Goal: Transaction & Acquisition: Purchase product/service

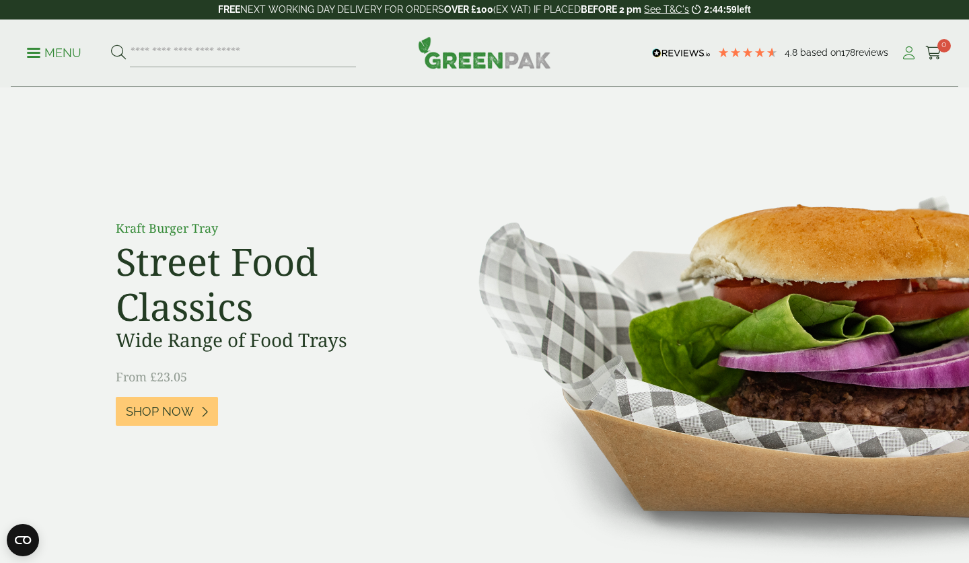
click at [905, 50] on icon at bounding box center [909, 52] width 17 height 13
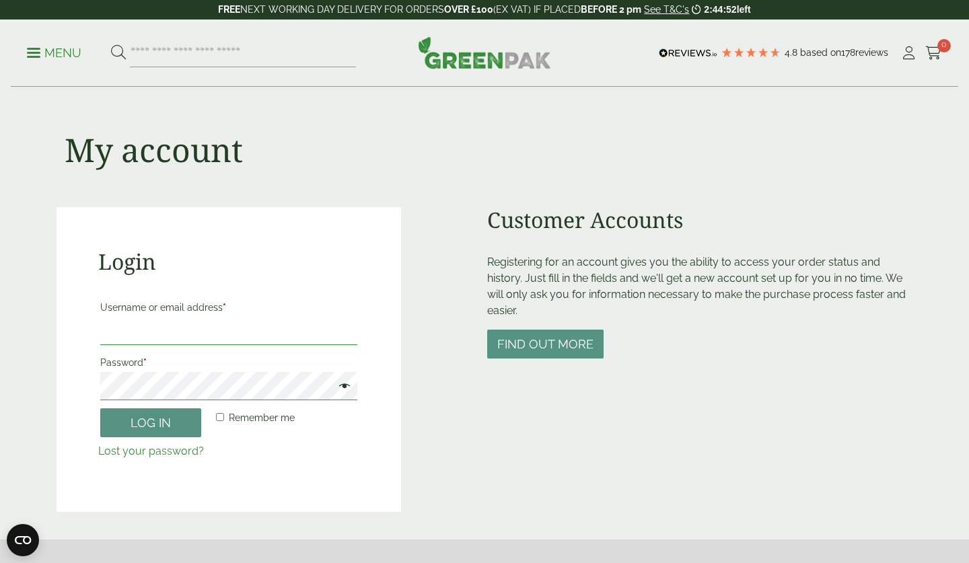
type input "**********"
click at [151, 422] on button "Log in" at bounding box center [150, 423] width 101 height 29
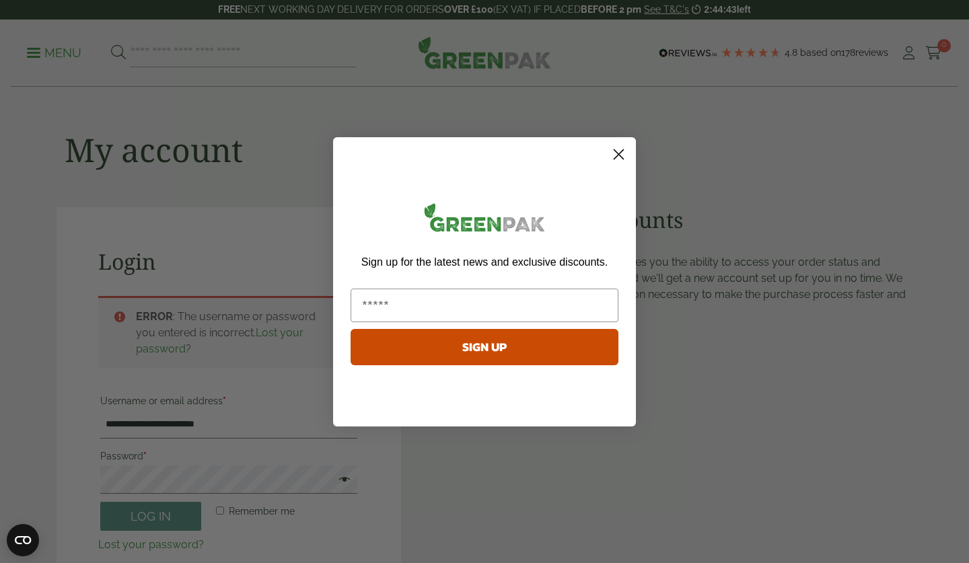
click at [624, 155] on circle "Close dialog" at bounding box center [619, 154] width 22 height 22
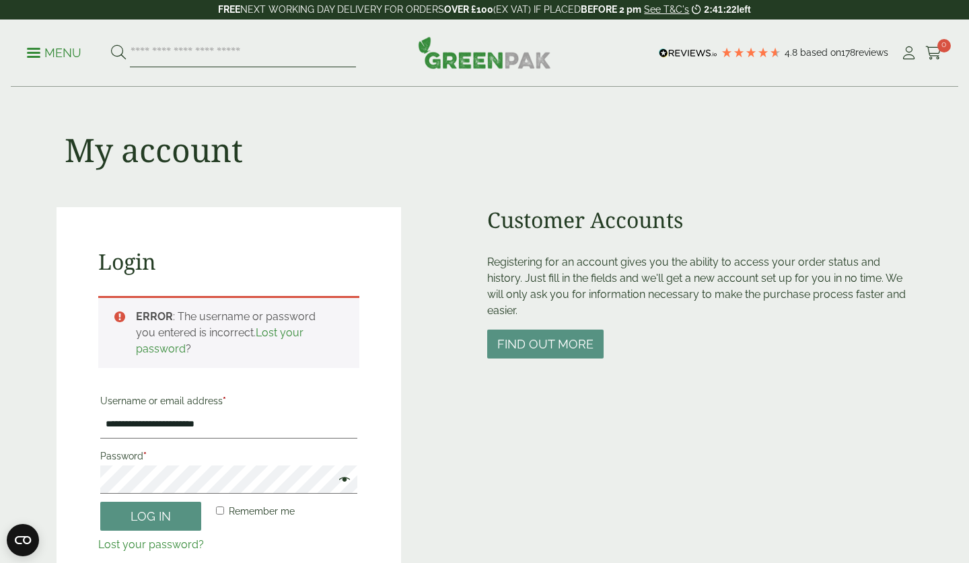
click at [153, 51] on input "search" at bounding box center [243, 53] width 226 height 28
type input "**********"
click at [118, 53] on button at bounding box center [118, 53] width 15 height 18
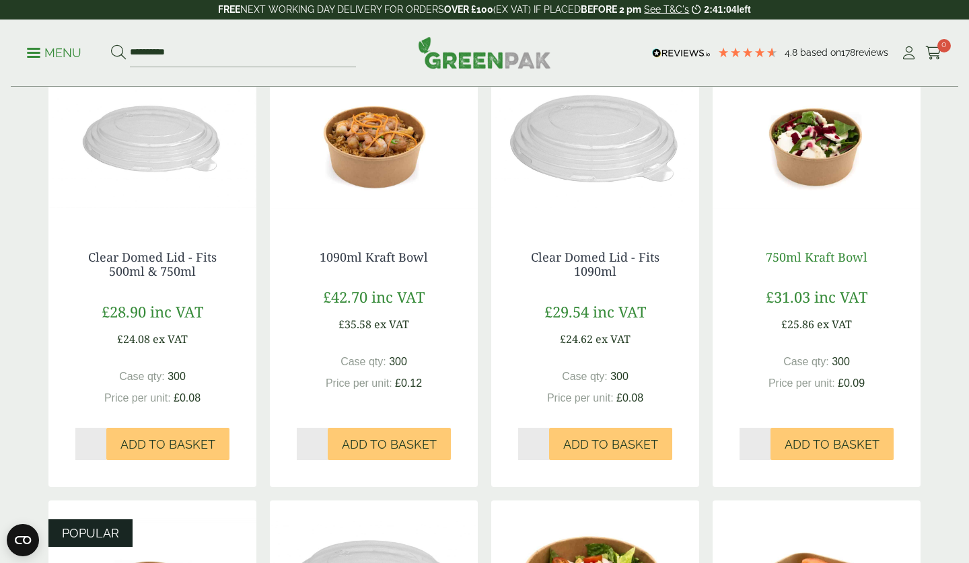
click at [841, 261] on link "750ml Kraft Bowl" at bounding box center [817, 257] width 102 height 16
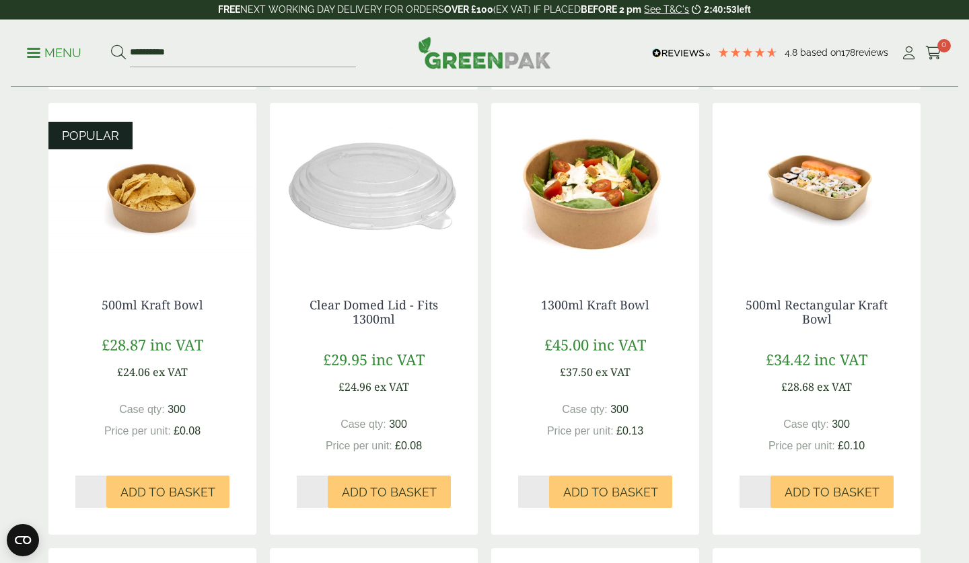
scroll to position [656, 0]
click at [178, 192] on img at bounding box center [152, 188] width 208 height 168
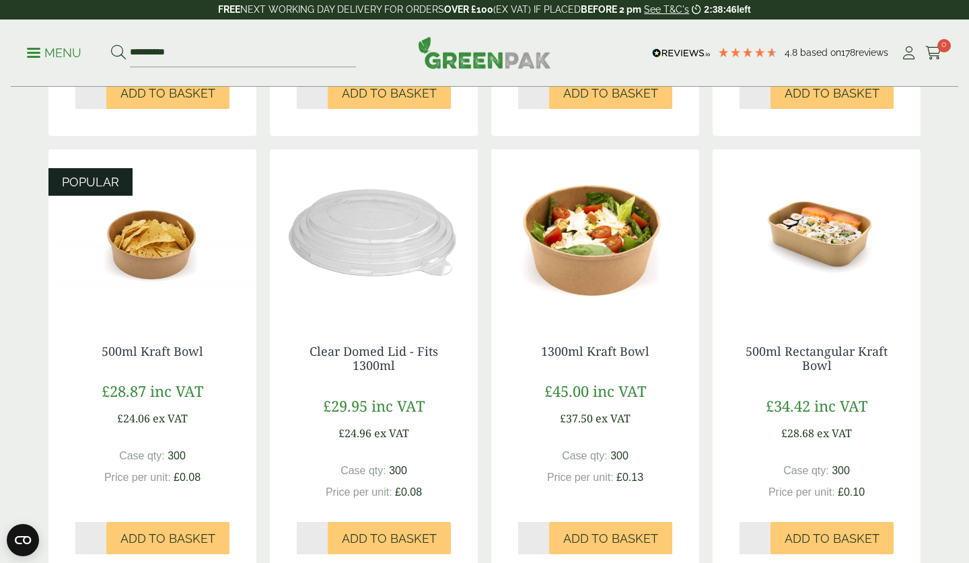
scroll to position [612, 0]
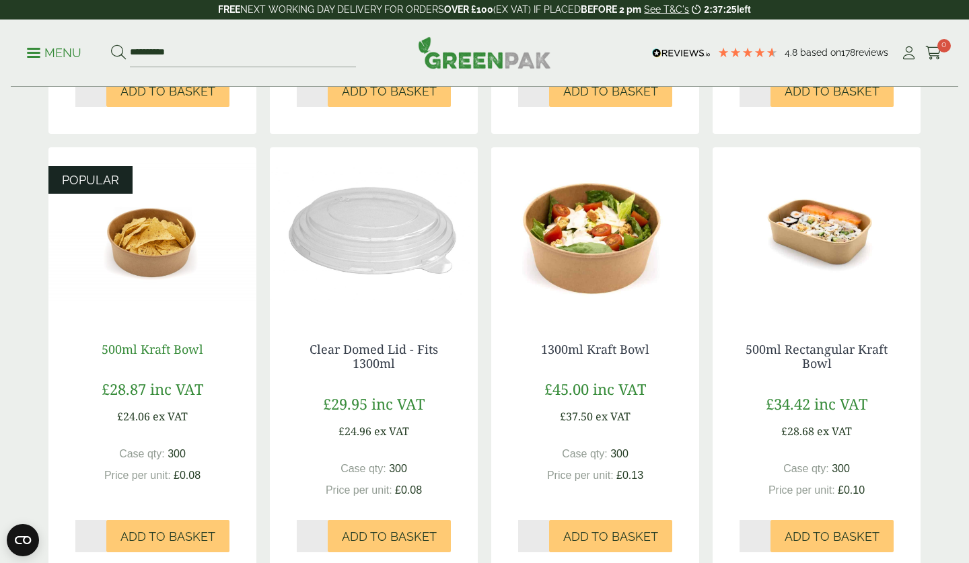
click at [193, 350] on link "500ml Kraft Bowl" at bounding box center [153, 349] width 102 height 16
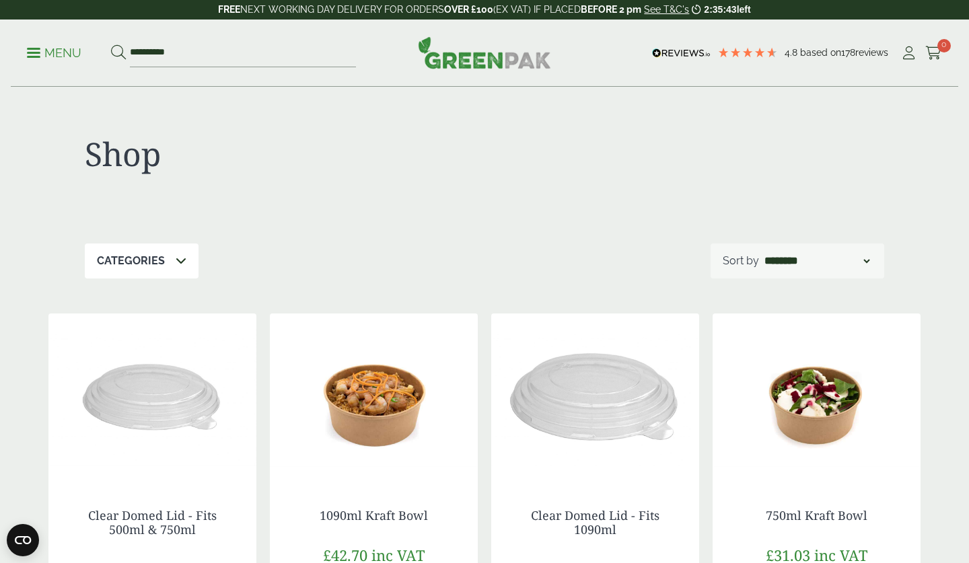
scroll to position [0, 0]
